Goal: Task Accomplishment & Management: Manage account settings

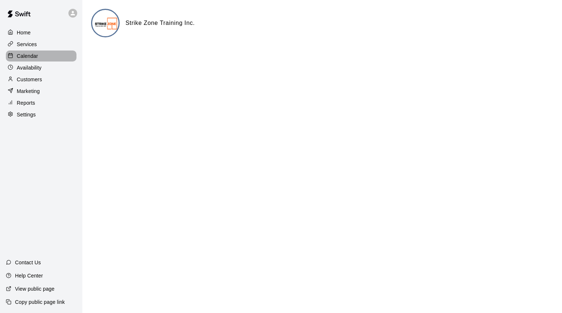
click at [22, 57] on p "Calendar" at bounding box center [27, 55] width 21 height 7
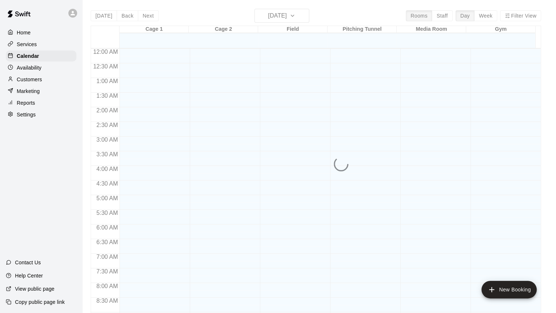
scroll to position [407, 0]
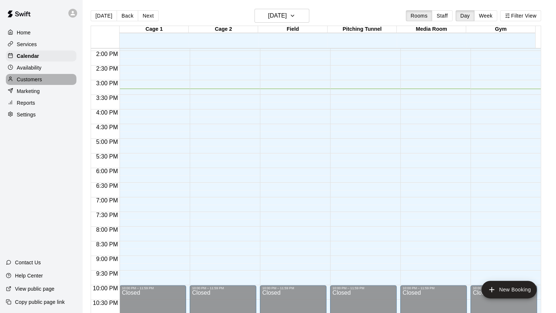
click at [41, 79] on p "Customers" at bounding box center [29, 79] width 25 height 7
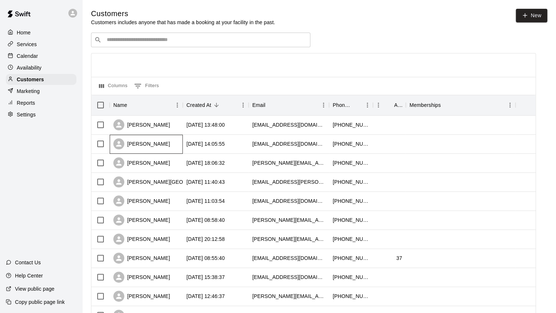
click at [153, 146] on div "[PERSON_NAME]" at bounding box center [141, 143] width 57 height 11
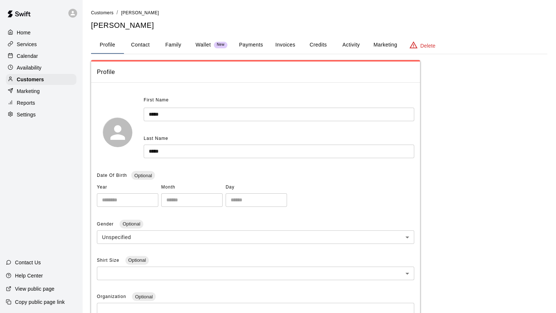
click at [170, 45] on button "Family" at bounding box center [173, 45] width 33 height 18
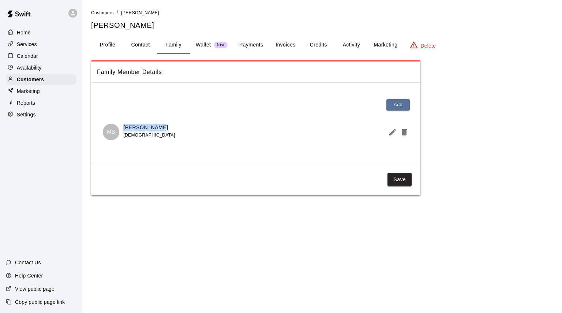
drag, startPoint x: 172, startPoint y: 125, endPoint x: 124, endPoint y: 125, distance: 48.3
click at [124, 125] on div "MB [PERSON_NAME] [DEMOGRAPHIC_DATA]" at bounding box center [256, 132] width 306 height 16
copy p "[PERSON_NAME]"
click at [282, 38] on button "Invoices" at bounding box center [285, 45] width 33 height 18
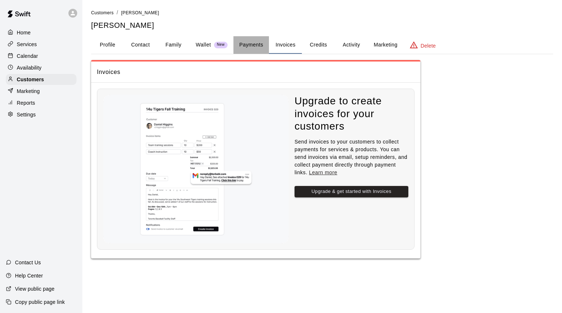
click at [250, 44] on button "Payments" at bounding box center [250, 45] width 35 height 18
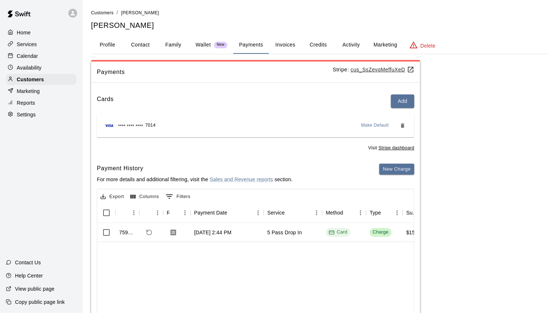
click at [154, 44] on button "Contact" at bounding box center [140, 45] width 33 height 18
select select "**"
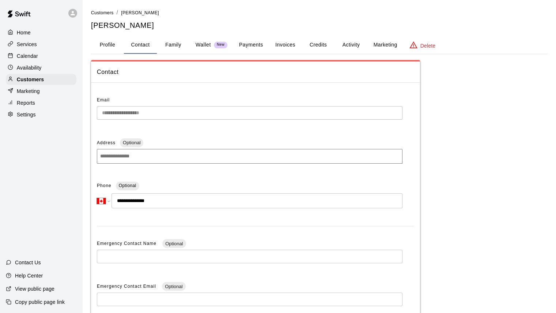
drag, startPoint x: 159, startPoint y: 207, endPoint x: 124, endPoint y: 203, distance: 35.3
click at [124, 203] on input "**********" at bounding box center [257, 200] width 291 height 15
click at [171, 43] on button "Family" at bounding box center [173, 45] width 33 height 18
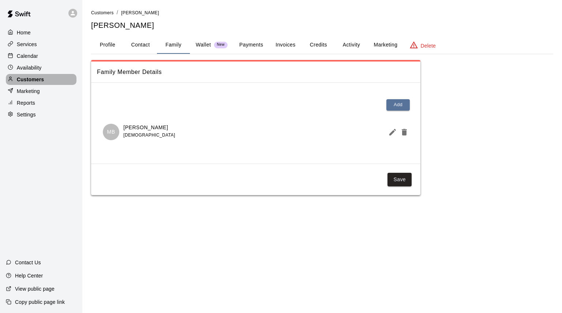
click at [38, 81] on p "Customers" at bounding box center [30, 79] width 27 height 7
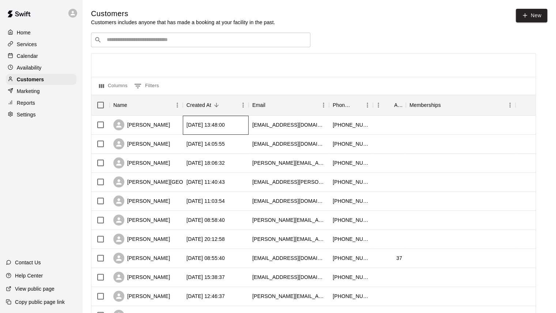
click at [192, 133] on div "[DATE] 13:48:00" at bounding box center [216, 125] width 66 height 19
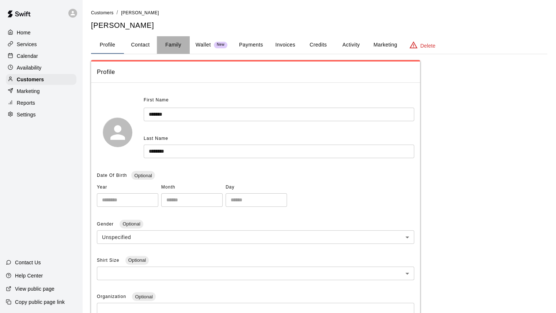
click at [172, 44] on button "Family" at bounding box center [173, 45] width 33 height 18
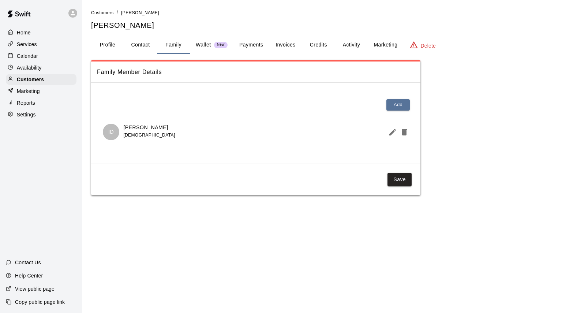
drag, startPoint x: 163, startPoint y: 127, endPoint x: 122, endPoint y: 128, distance: 40.2
click at [122, 128] on div "ID [PERSON_NAME] [DEMOGRAPHIC_DATA]" at bounding box center [256, 132] width 306 height 16
copy p "[PERSON_NAME]"
click at [280, 44] on button "Invoices" at bounding box center [285, 45] width 33 height 18
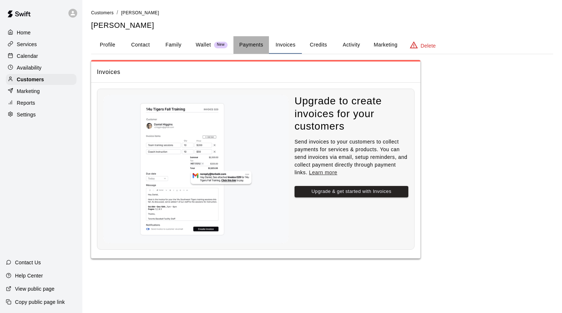
click at [253, 45] on button "Payments" at bounding box center [250, 45] width 35 height 18
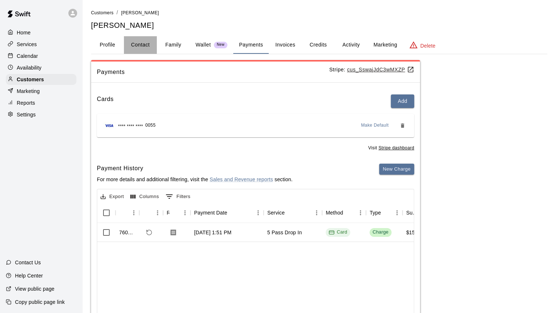
click at [139, 48] on button "Contact" at bounding box center [140, 45] width 33 height 18
select select "**"
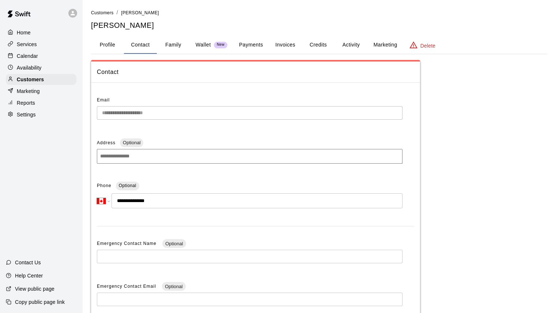
drag, startPoint x: 123, startPoint y: 200, endPoint x: 169, endPoint y: 197, distance: 46.6
click at [169, 197] on input "**********" at bounding box center [257, 200] width 291 height 15
